Goal: Information Seeking & Learning: Learn about a topic

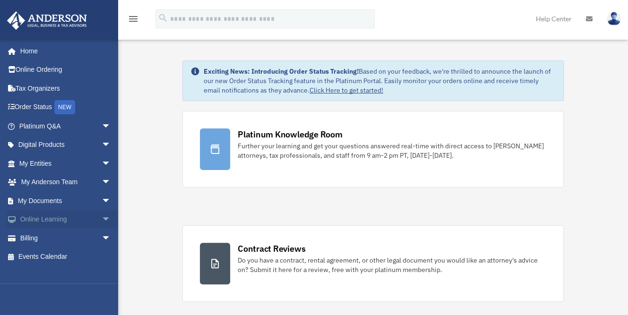
click at [102, 215] on span "arrow_drop_down" at bounding box center [111, 219] width 19 height 19
click at [70, 255] on link "Video Training" at bounding box center [69, 257] width 112 height 19
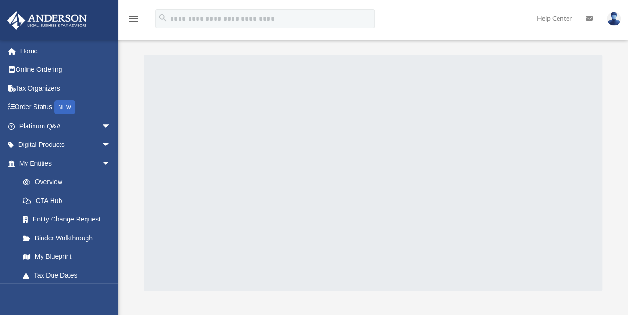
click at [315, 34] on div "menu search Site Menu add [EMAIL_ADDRESS][DOMAIN_NAME] My Profile Reset Passwor…" at bounding box center [314, 23] width 614 height 32
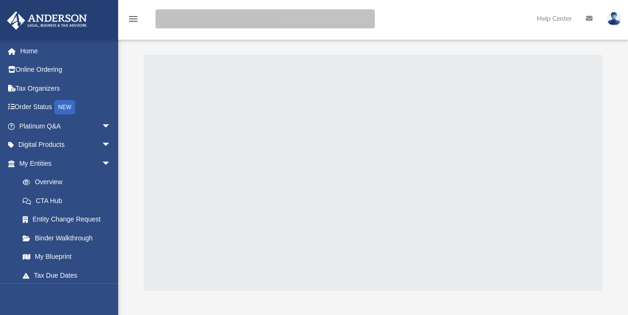
click at [301, 22] on input "search" at bounding box center [264, 18] width 219 height 19
type input "**********"
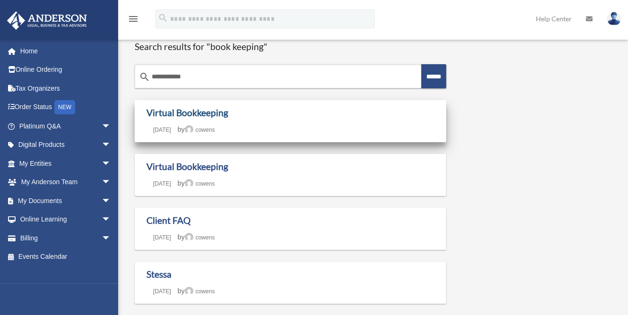
click at [215, 111] on link "Virtual Bookkeeping" at bounding box center [187, 112] width 82 height 11
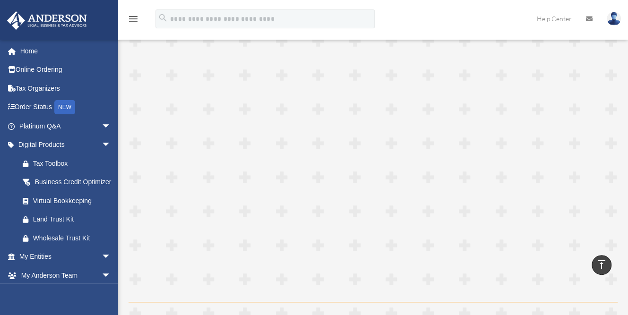
scroll to position [2122, 0]
